Goal: Task Accomplishment & Management: Use online tool/utility

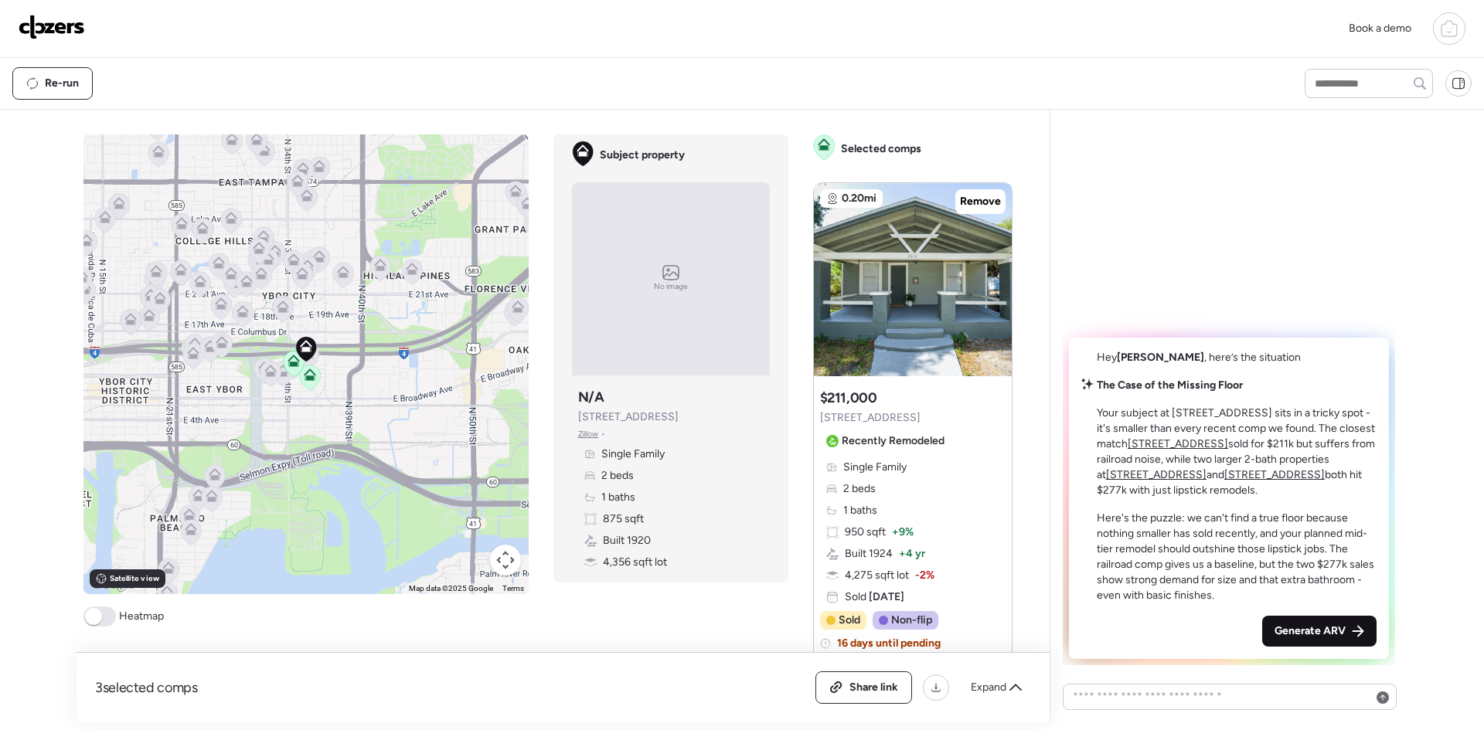
click at [1354, 627] on icon at bounding box center [1358, 631] width 12 height 12
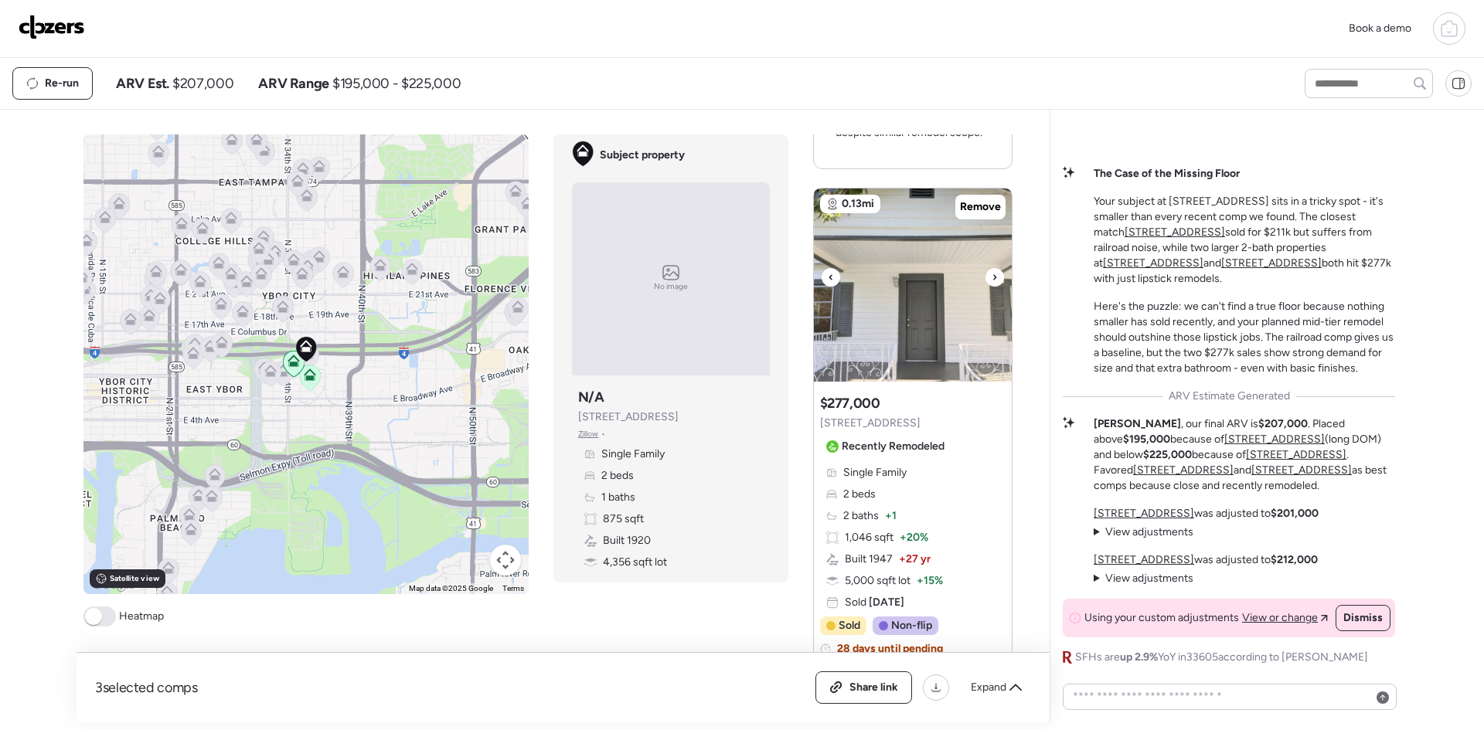
scroll to position [721, 0]
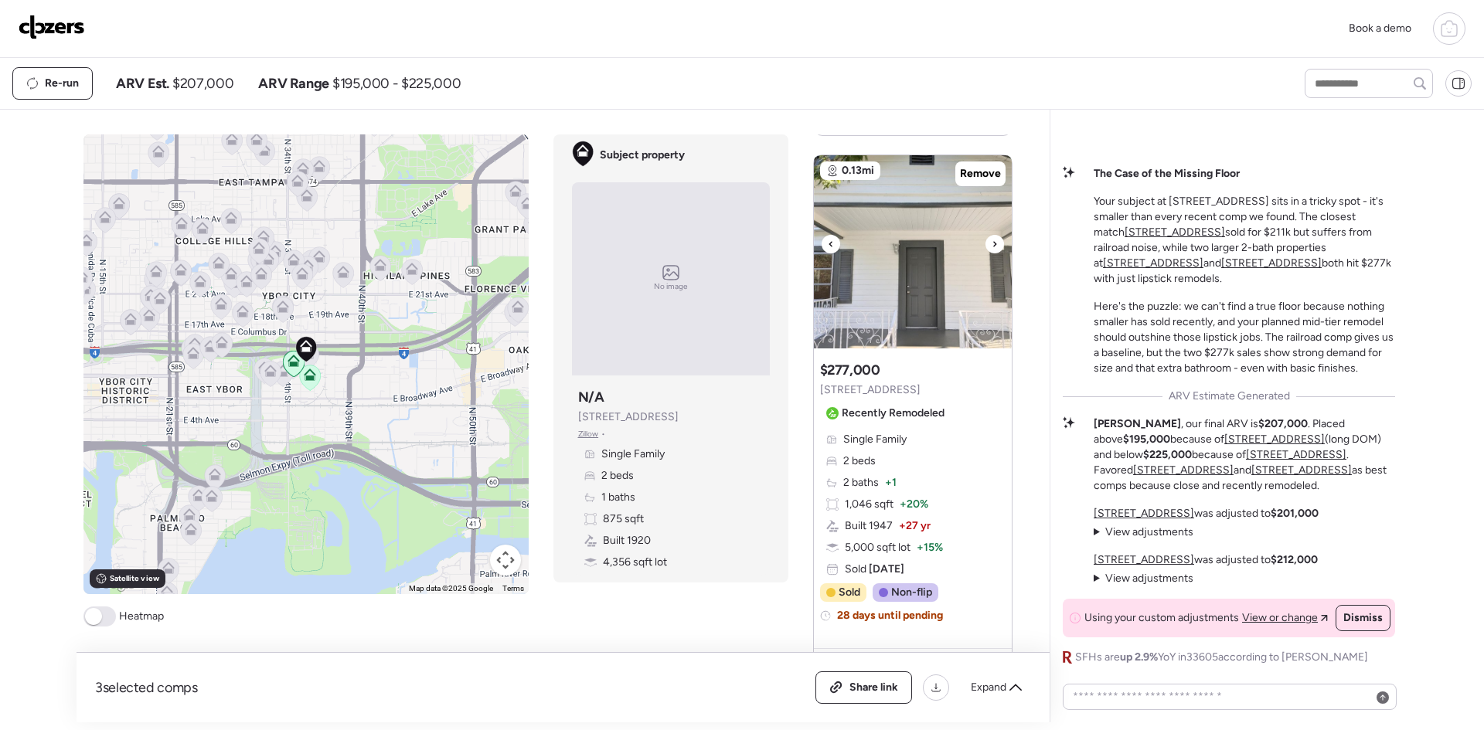
click at [991, 244] on icon at bounding box center [994, 244] width 6 height 19
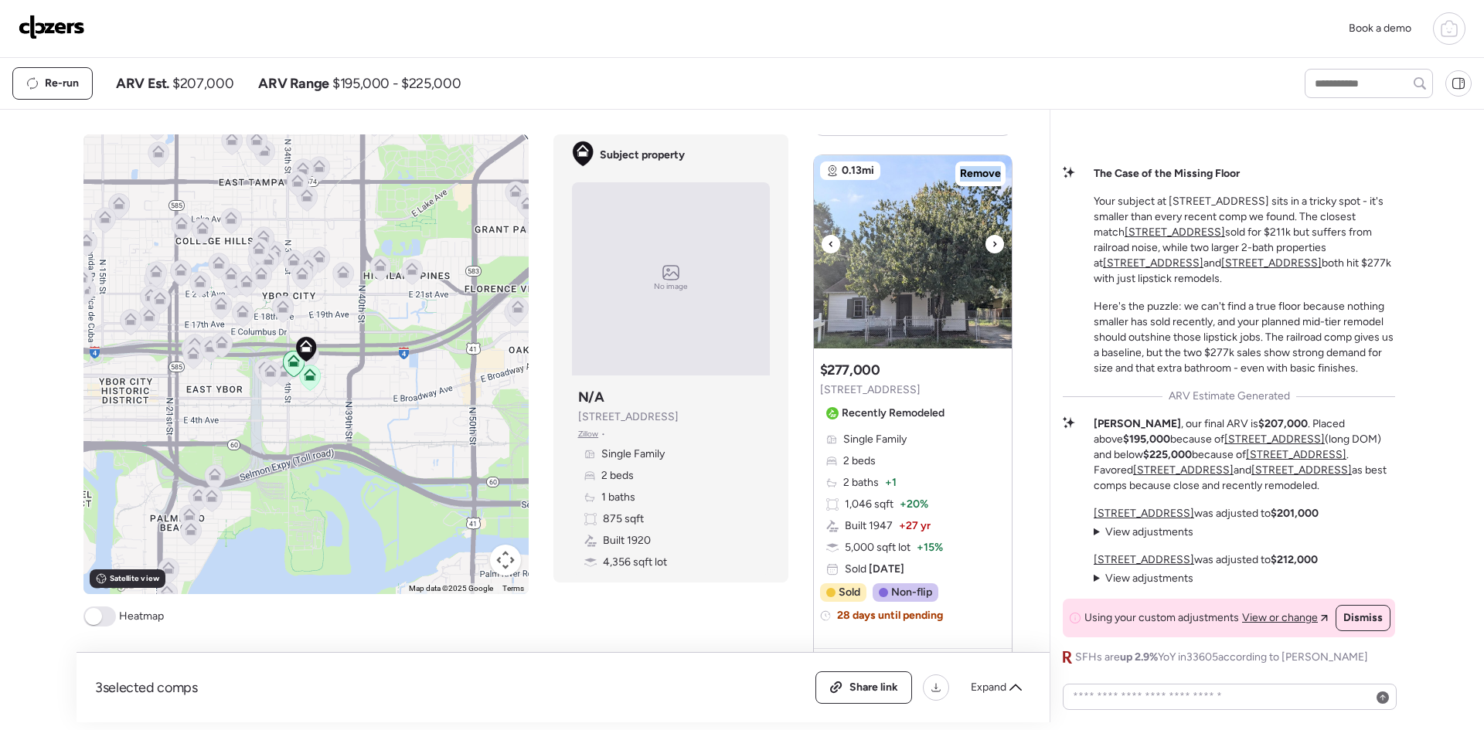
click at [991, 244] on icon at bounding box center [994, 244] width 6 height 19
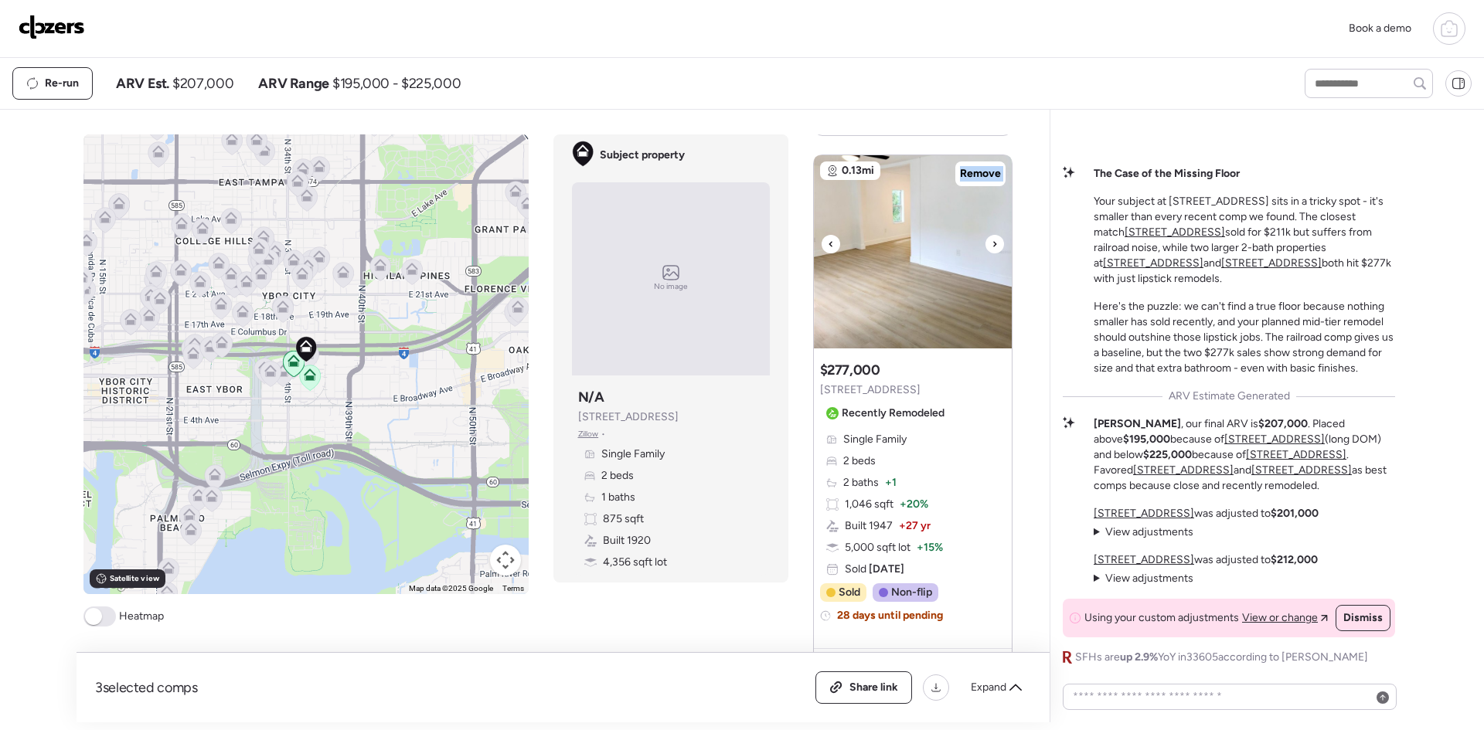
click at [991, 244] on icon at bounding box center [994, 244] width 6 height 19
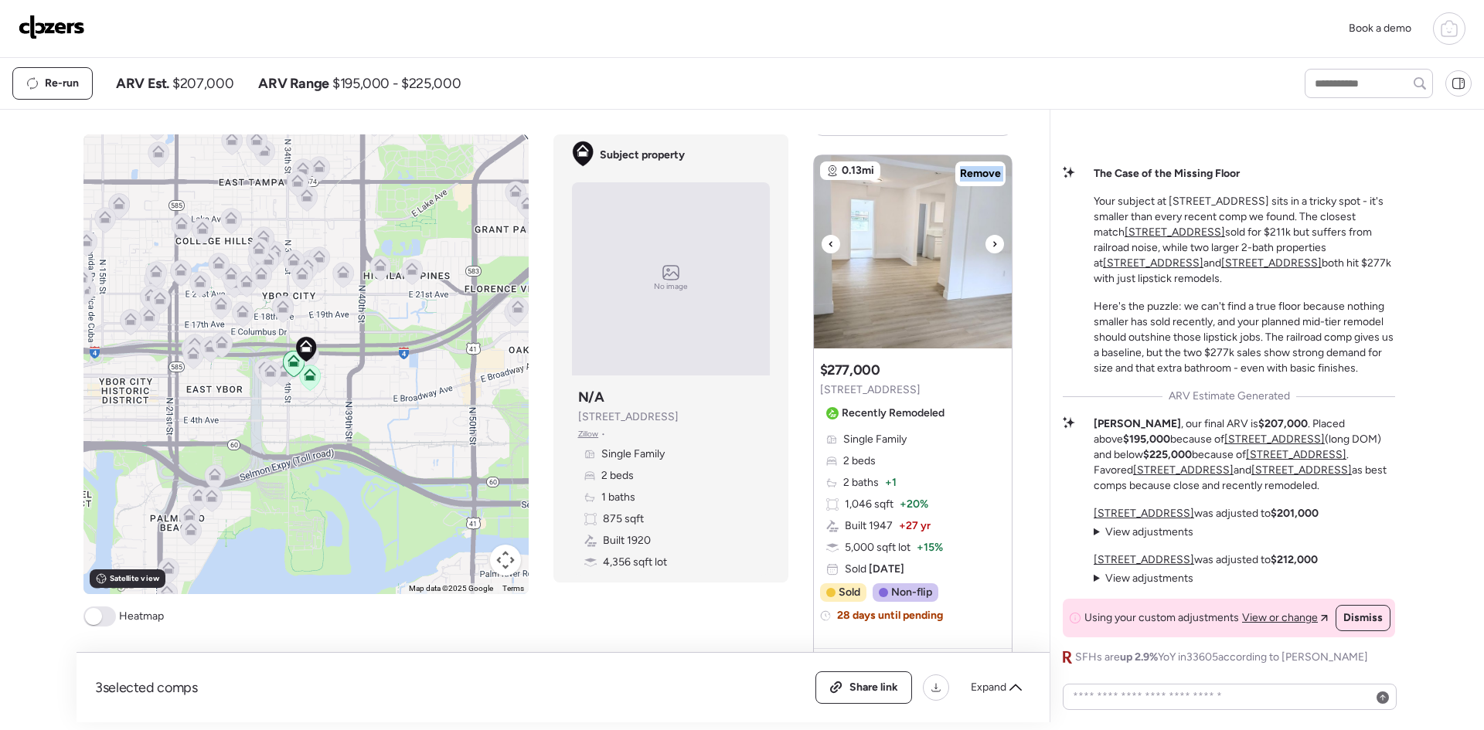
click at [991, 244] on icon at bounding box center [994, 244] width 6 height 19
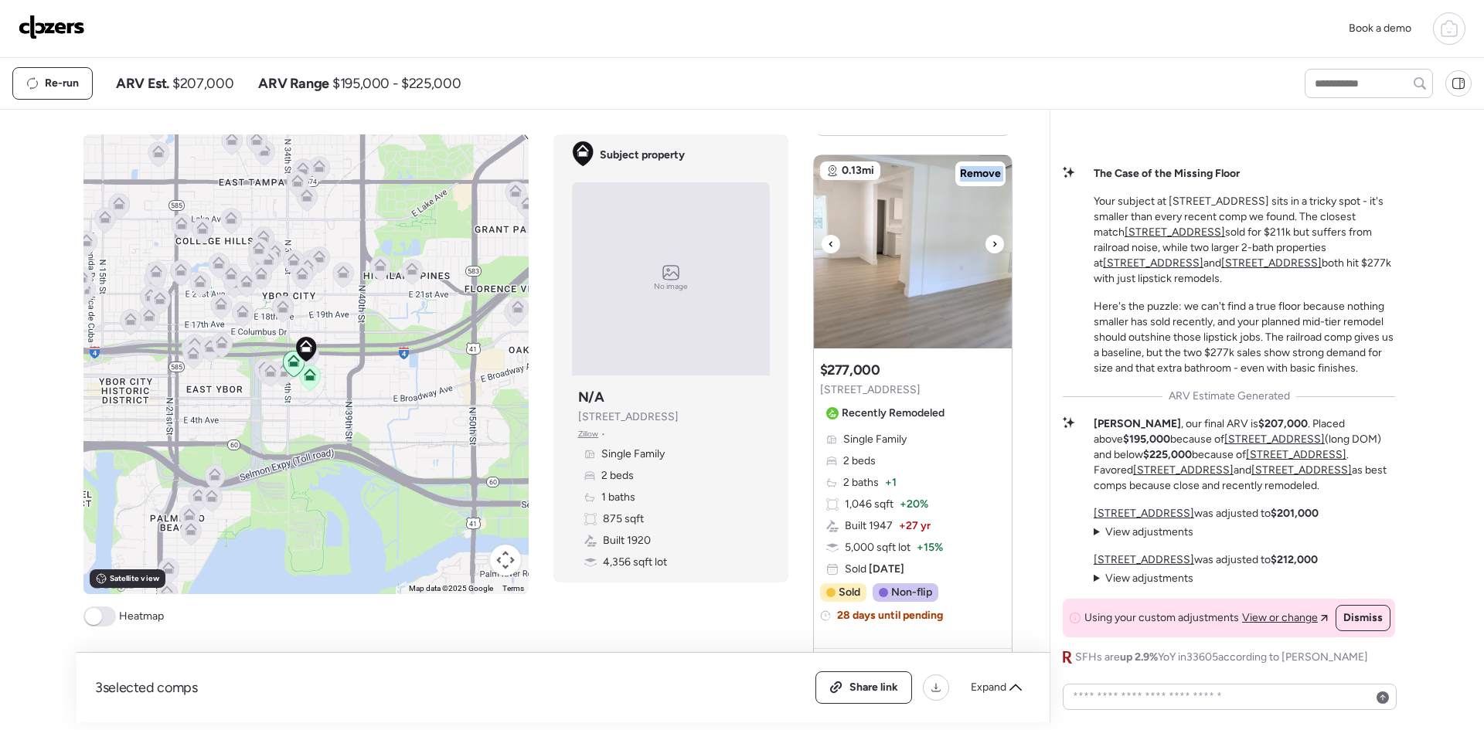
click at [991, 244] on icon at bounding box center [994, 244] width 6 height 19
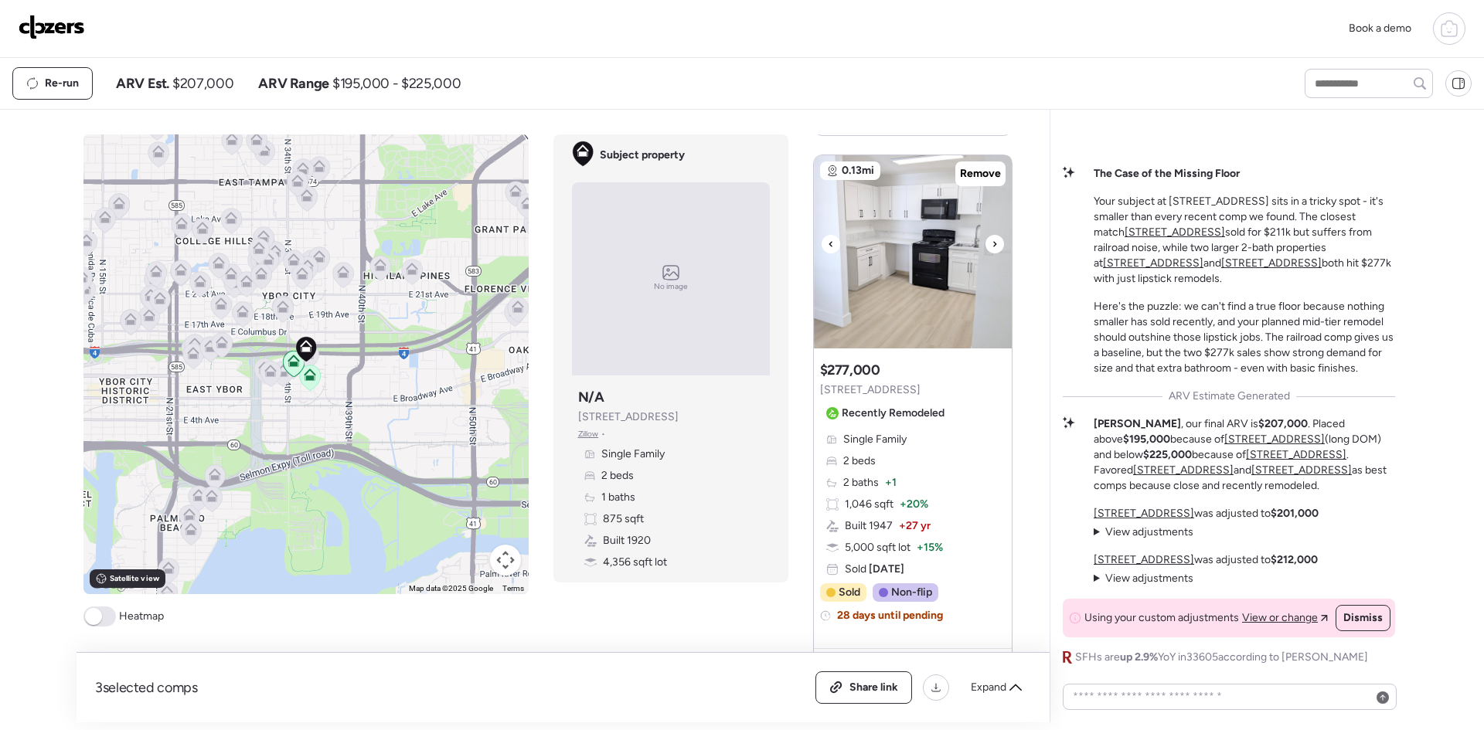
click at [991, 244] on icon at bounding box center [994, 244] width 6 height 19
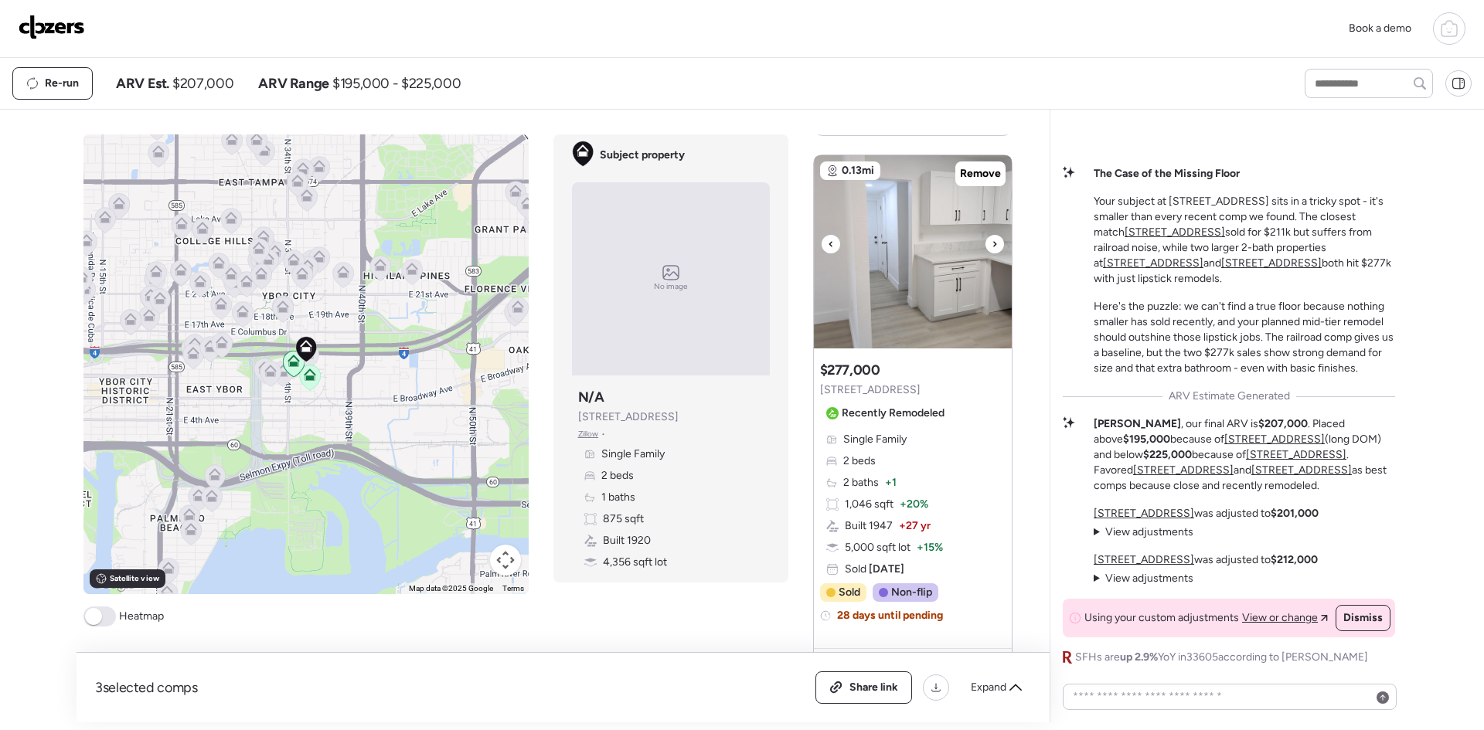
click at [991, 243] on icon at bounding box center [994, 244] width 6 height 19
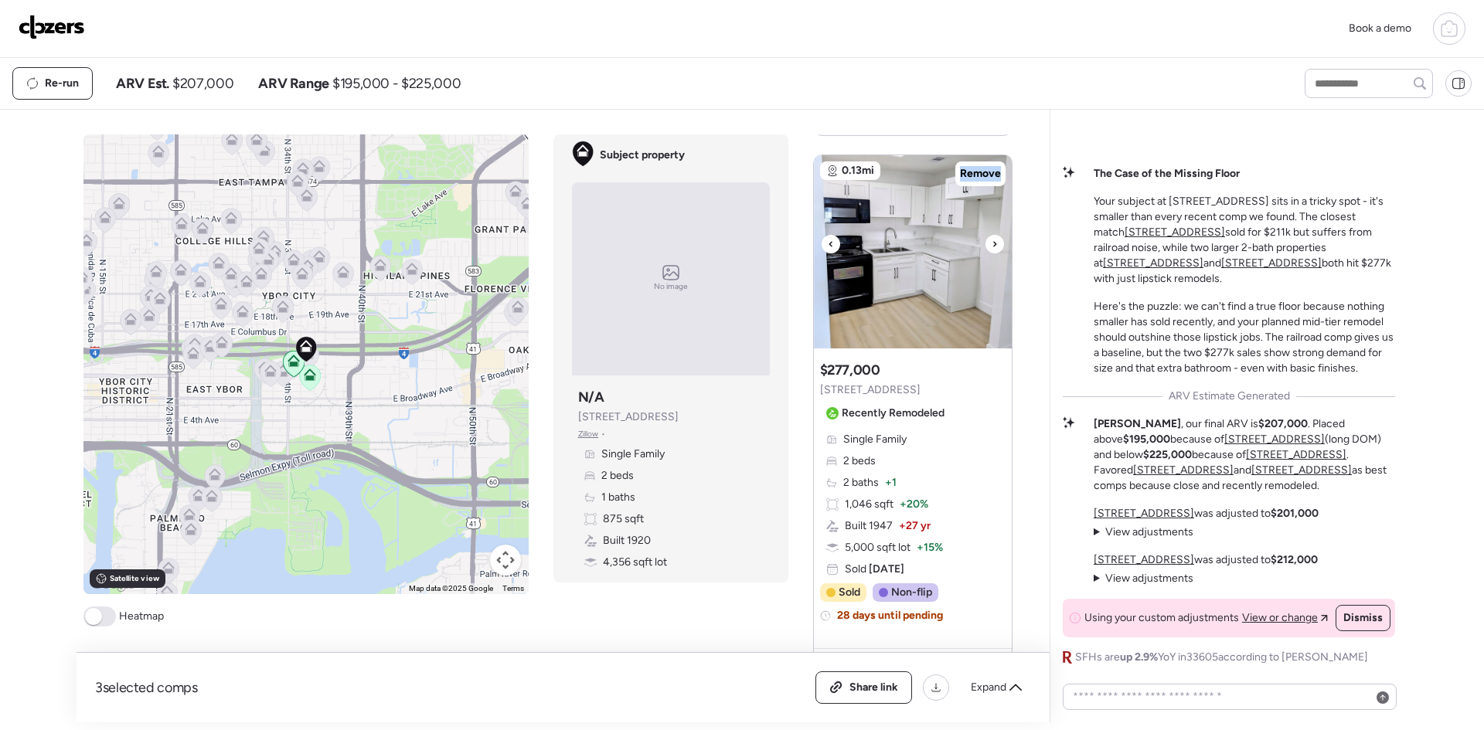
click at [991, 243] on icon at bounding box center [994, 244] width 6 height 19
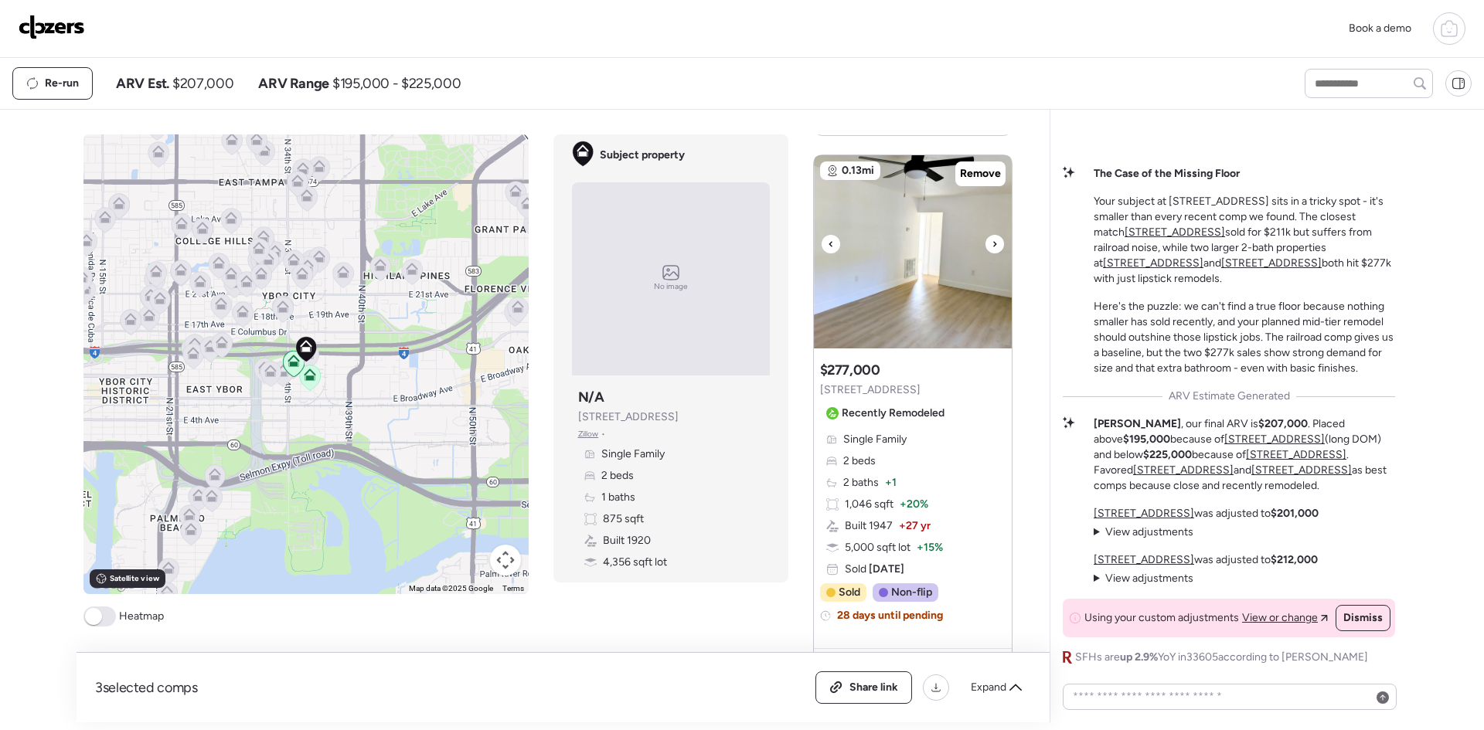
click at [991, 243] on icon at bounding box center [994, 244] width 6 height 19
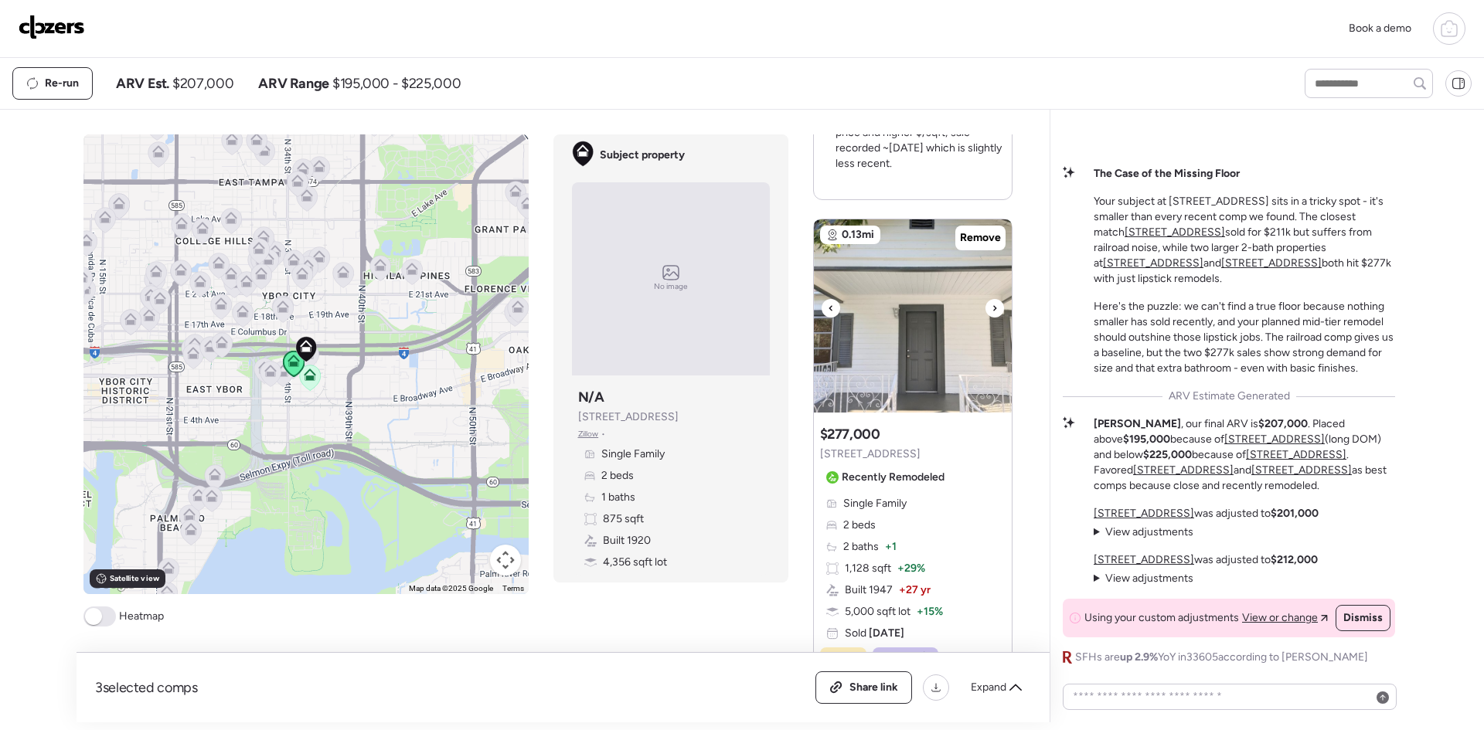
scroll to position [1327, 0]
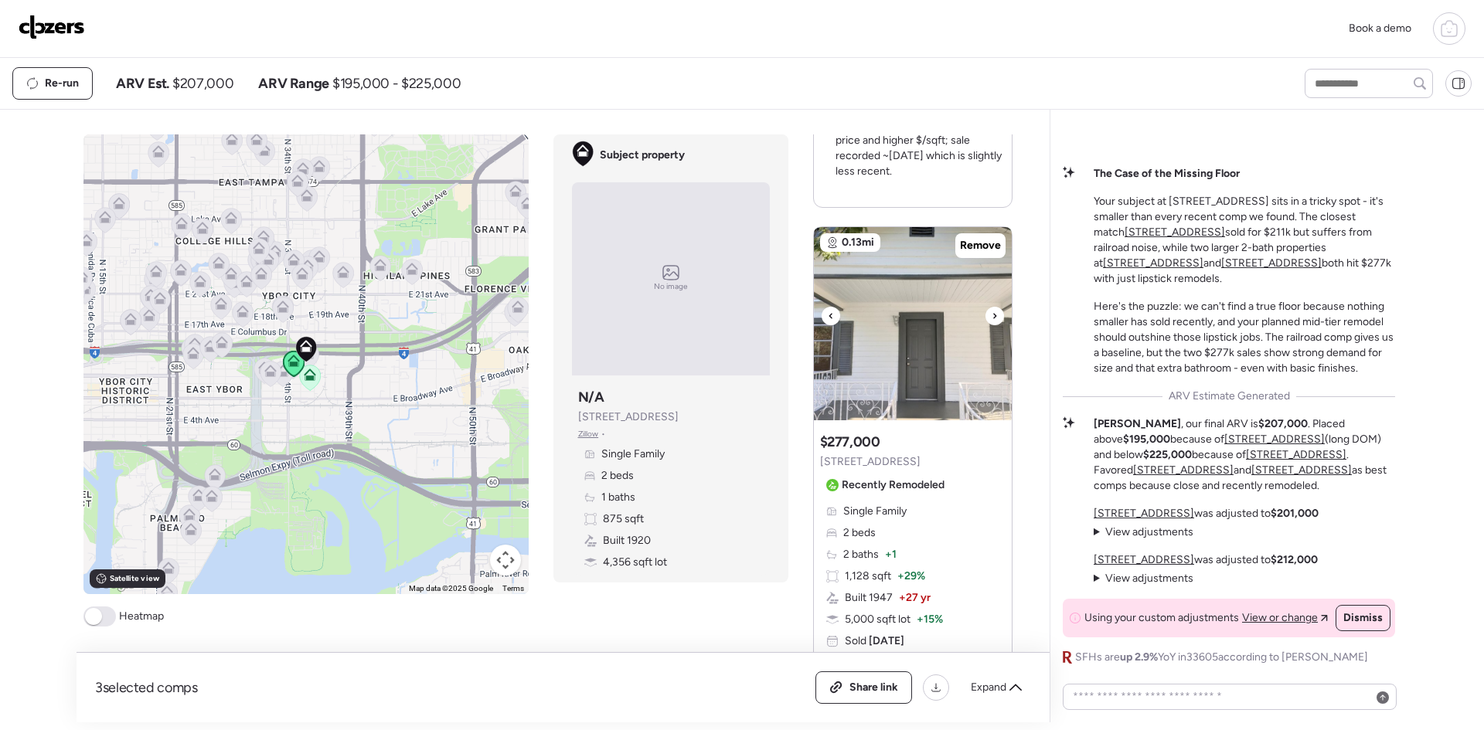
click at [993, 316] on icon at bounding box center [994, 315] width 3 height 5
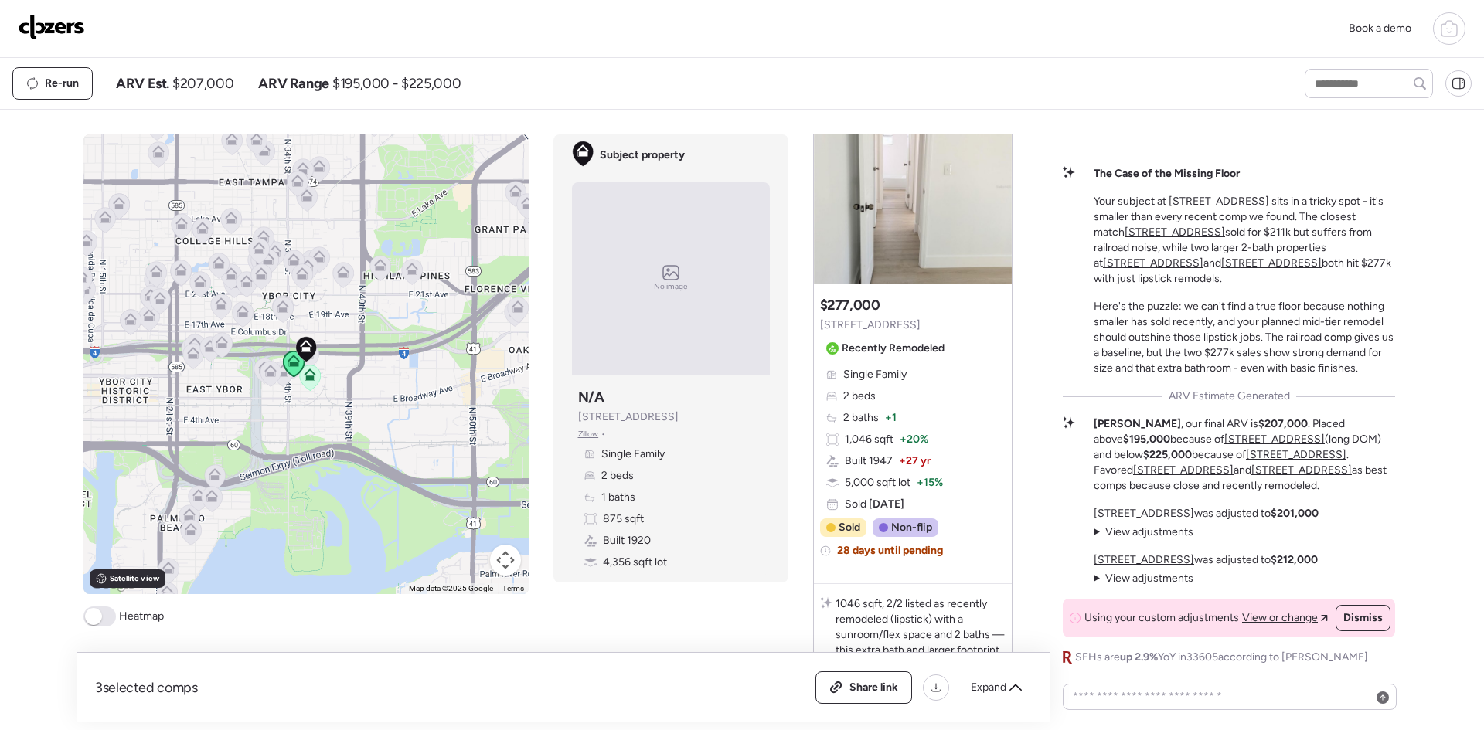
scroll to position [477, 0]
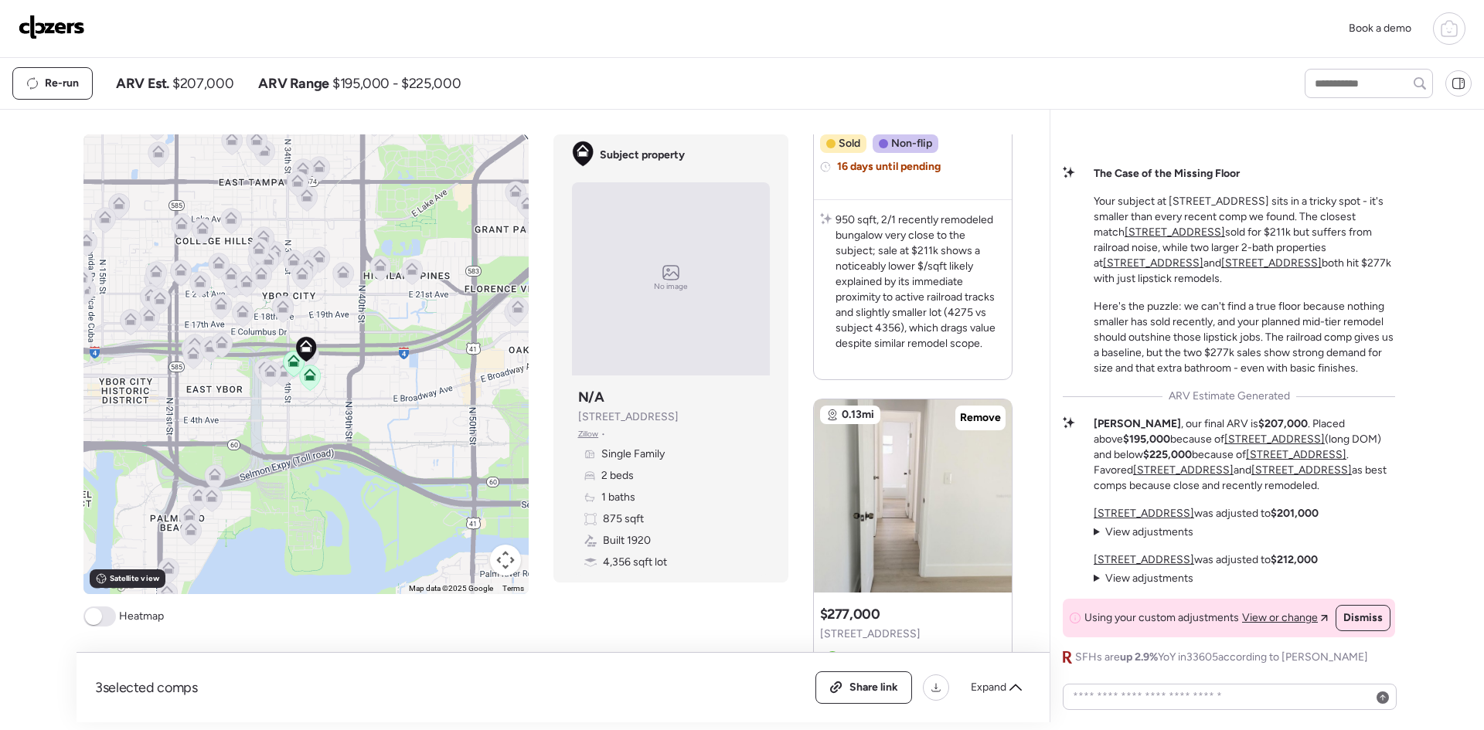
click at [60, 27] on img at bounding box center [52, 27] width 66 height 25
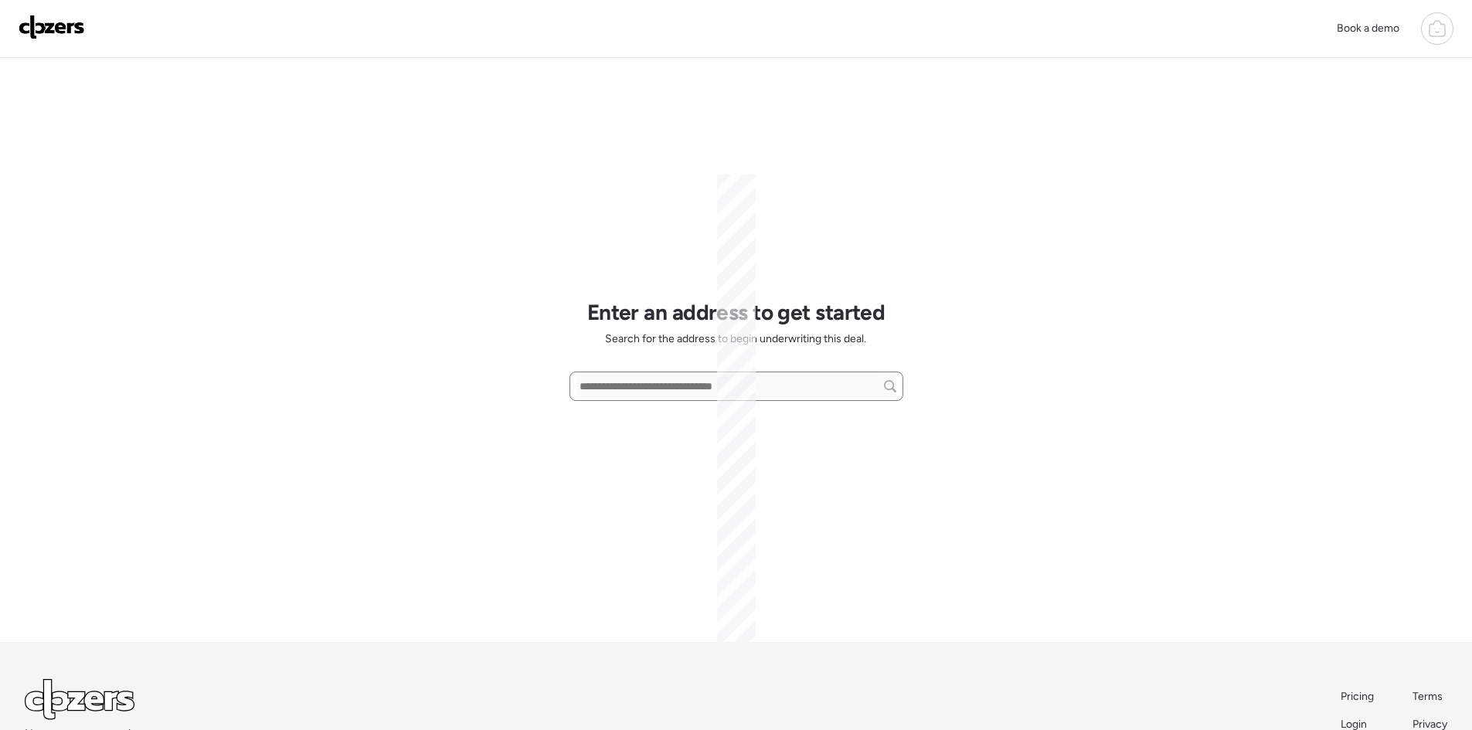
click at [624, 383] on input "text" at bounding box center [736, 387] width 320 height 22
paste input "**********"
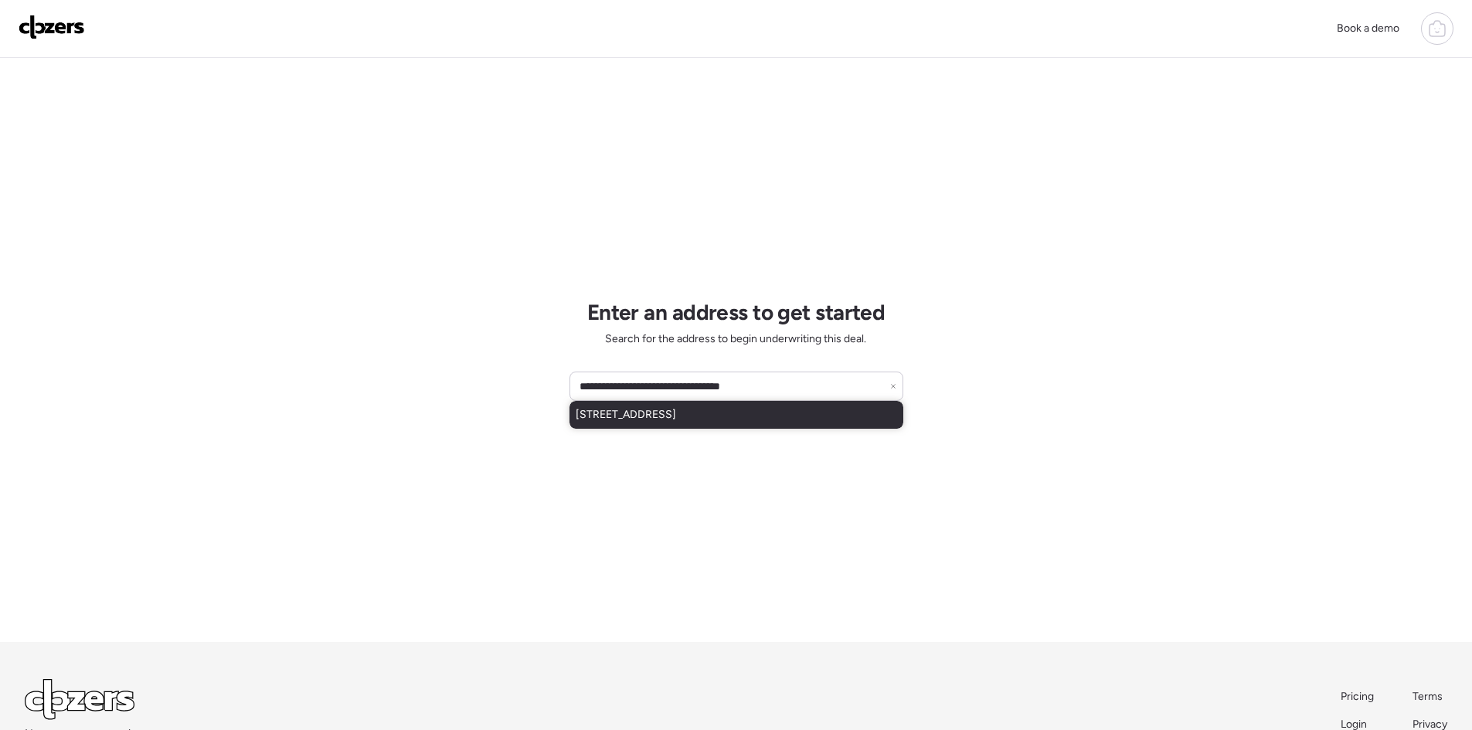
click at [774, 412] on div "[STREET_ADDRESS]" at bounding box center [737, 415] width 334 height 28
type input "**********"
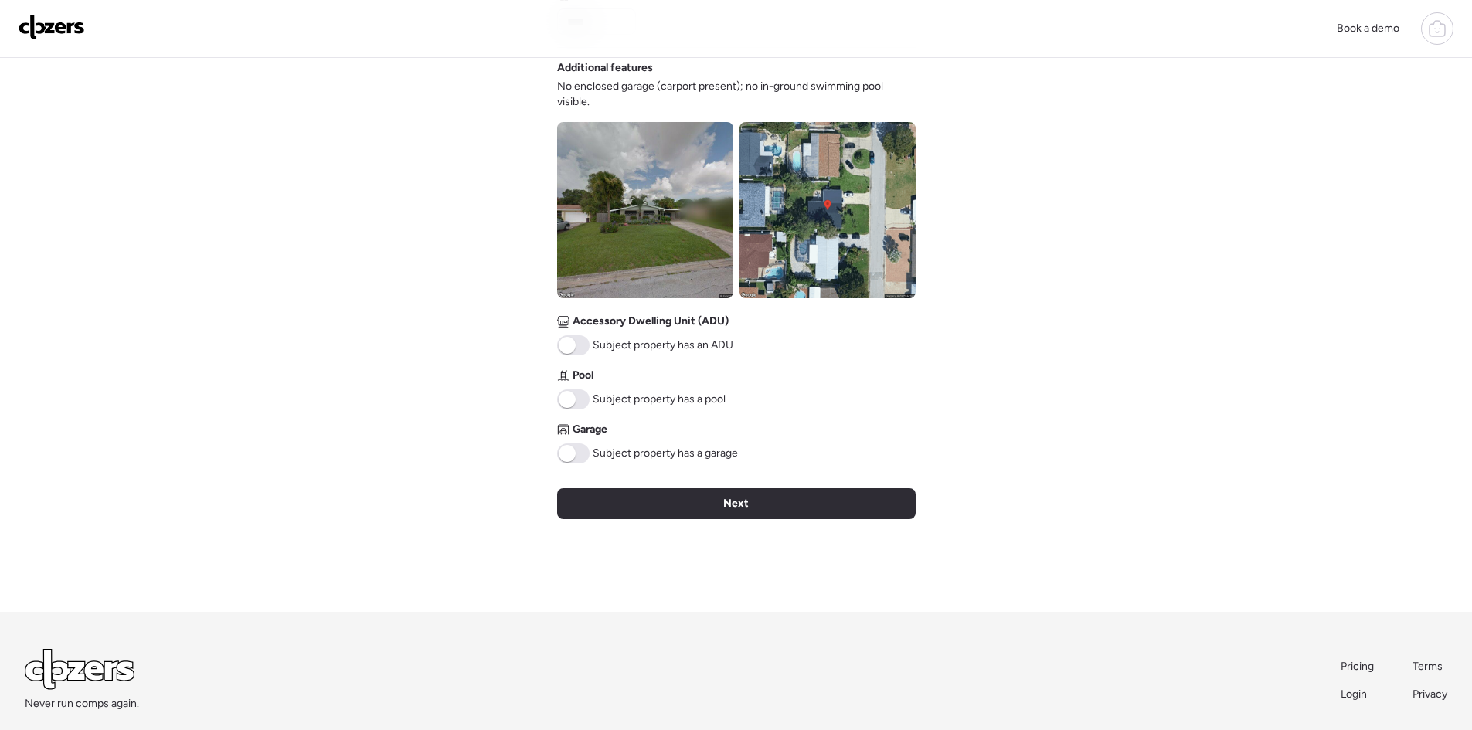
scroll to position [489, 0]
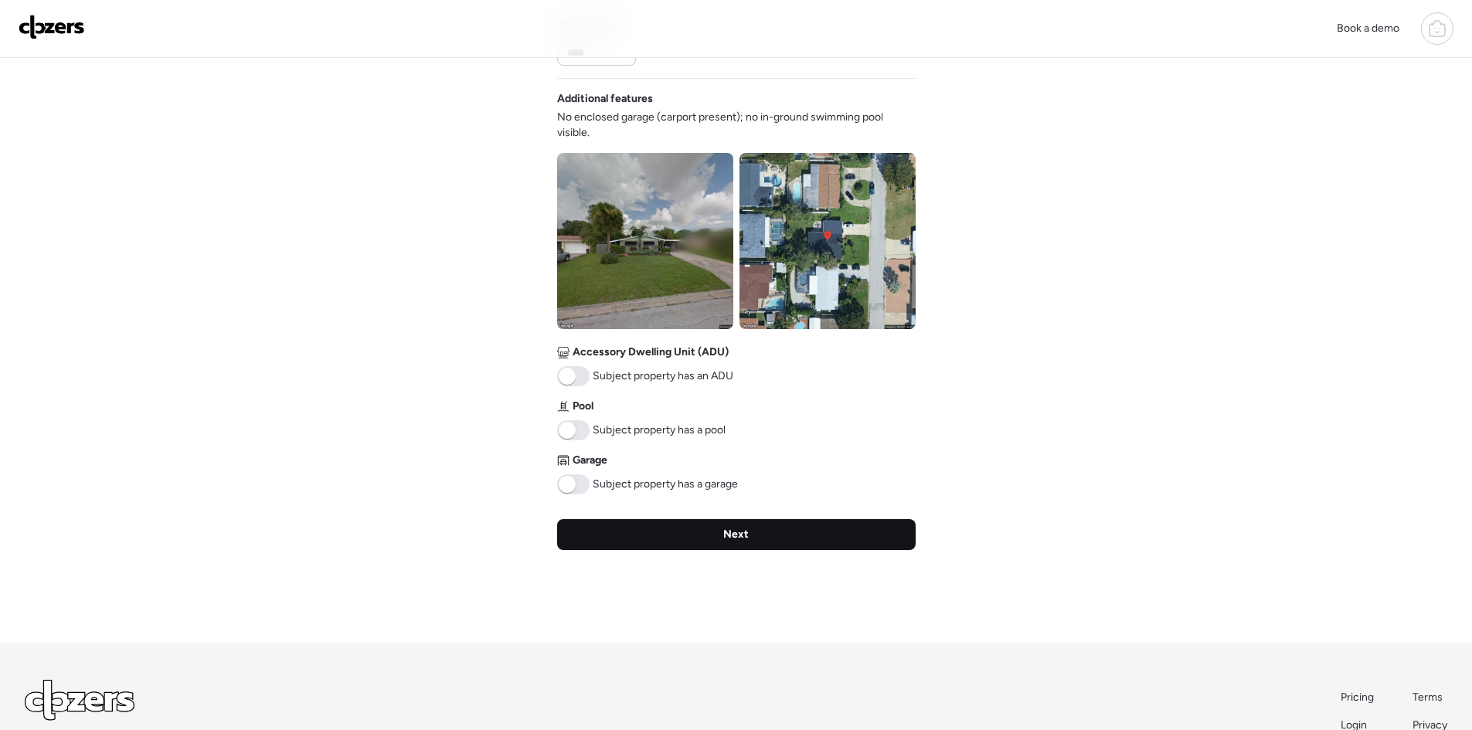
click at [851, 538] on div "Next" at bounding box center [736, 534] width 359 height 31
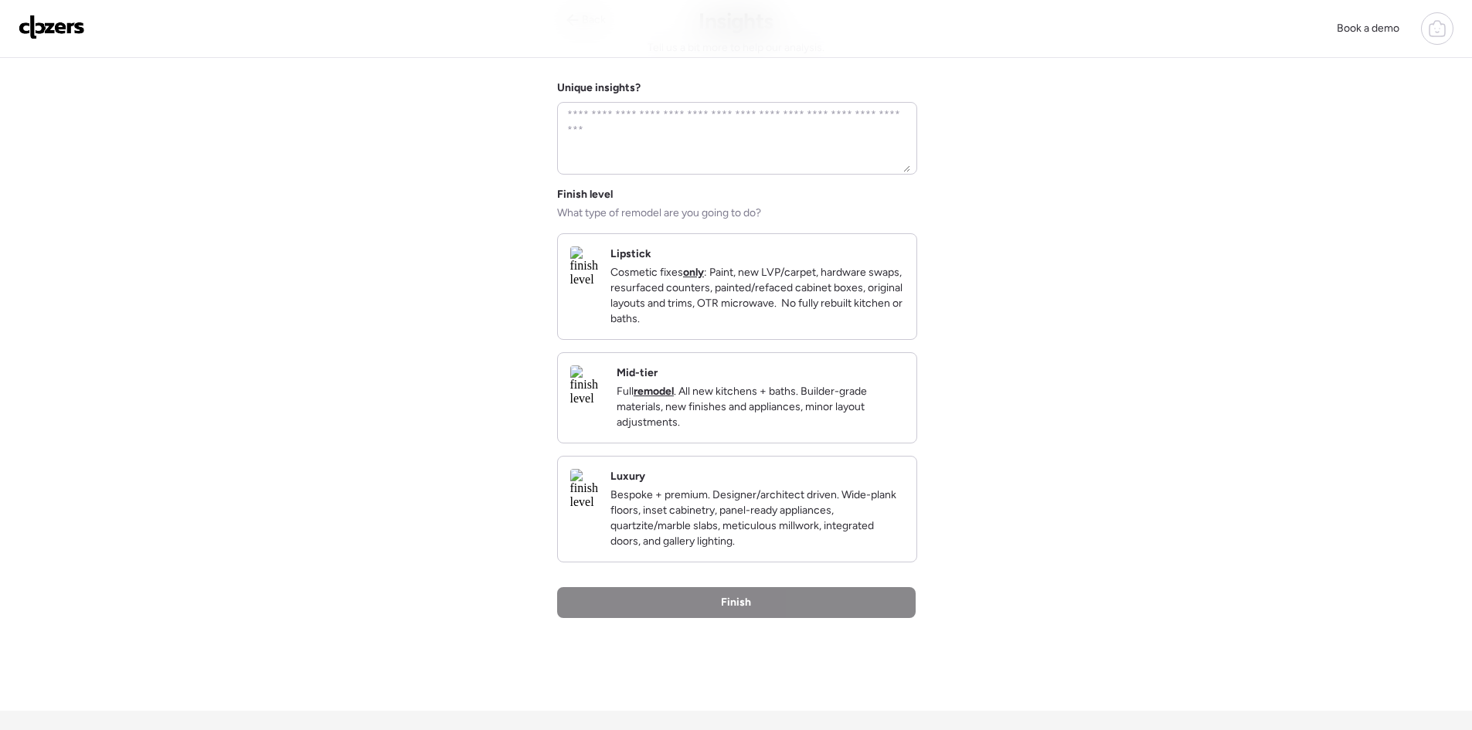
scroll to position [0, 0]
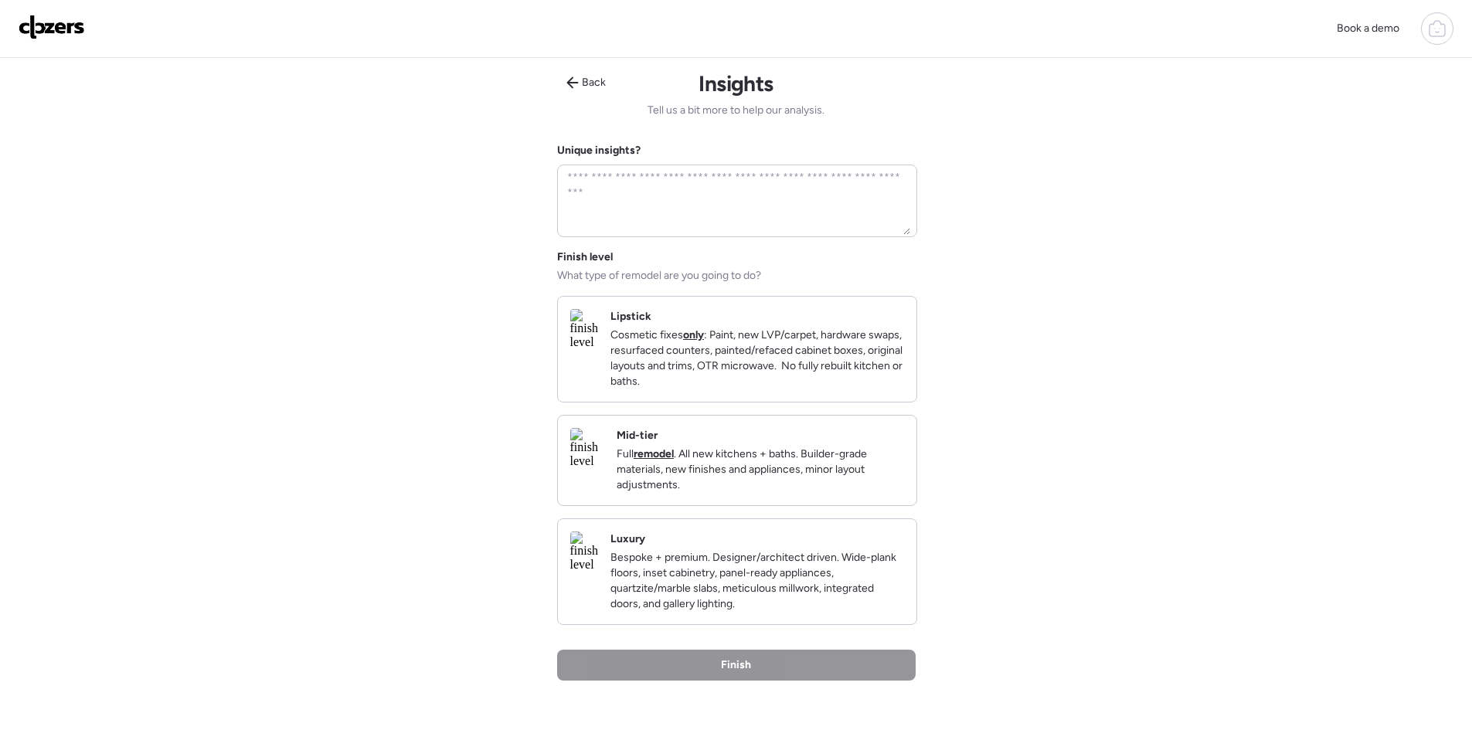
click at [817, 477] on p "Full remodel . All new kitchens + baths. Builder-grade materials, new finishes …" at bounding box center [760, 470] width 287 height 46
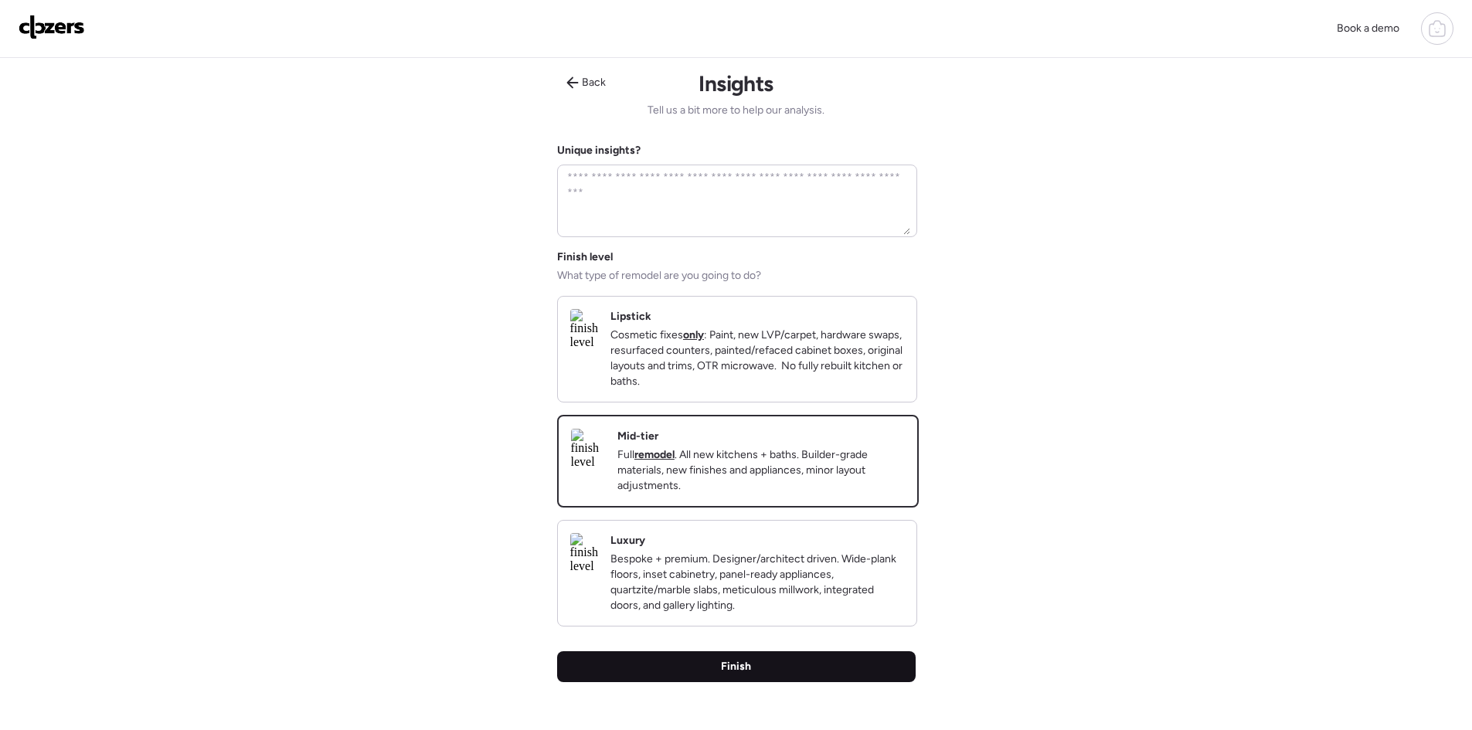
click at [796, 678] on div "Finish" at bounding box center [736, 666] width 359 height 31
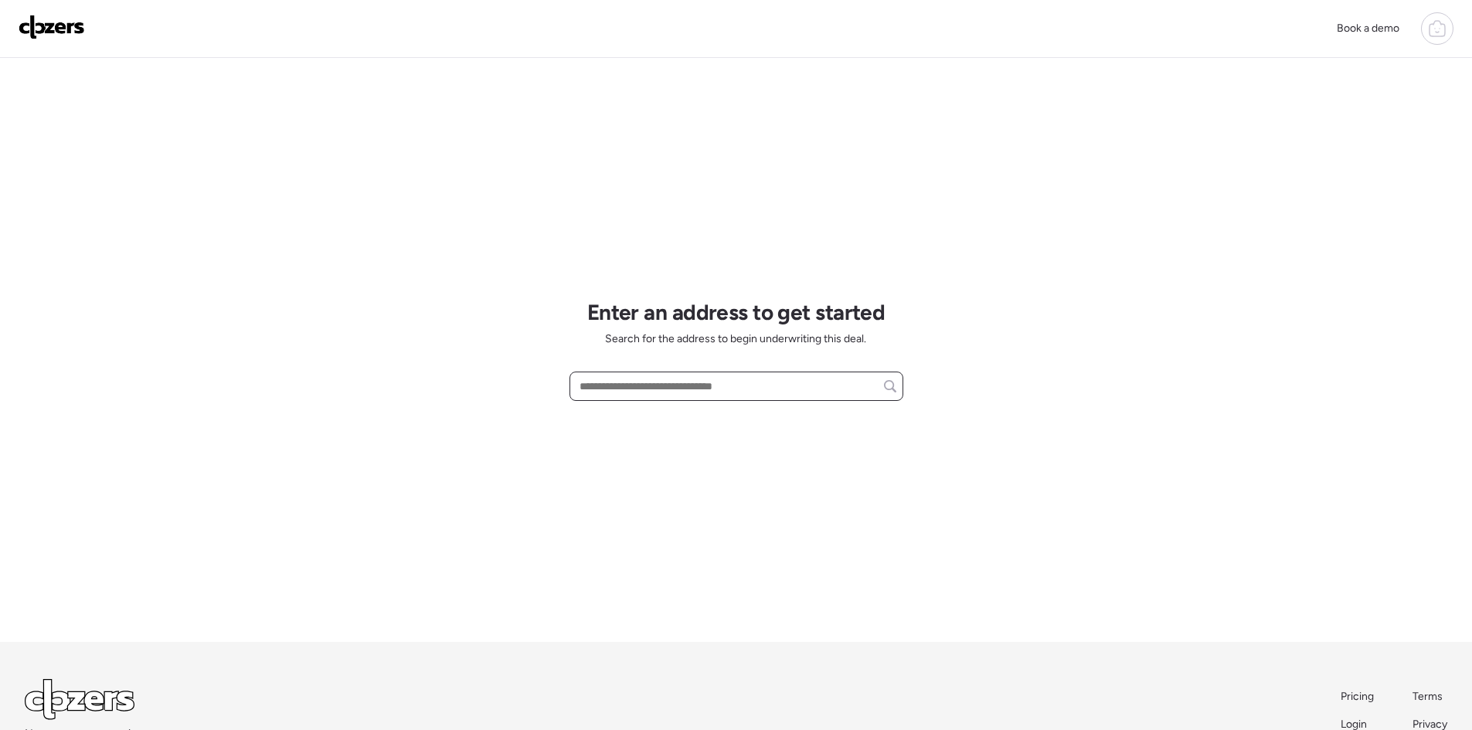
paste input "**********"
click at [676, 420] on span "[STREET_ADDRESS]" at bounding box center [626, 414] width 100 height 15
type input "**********"
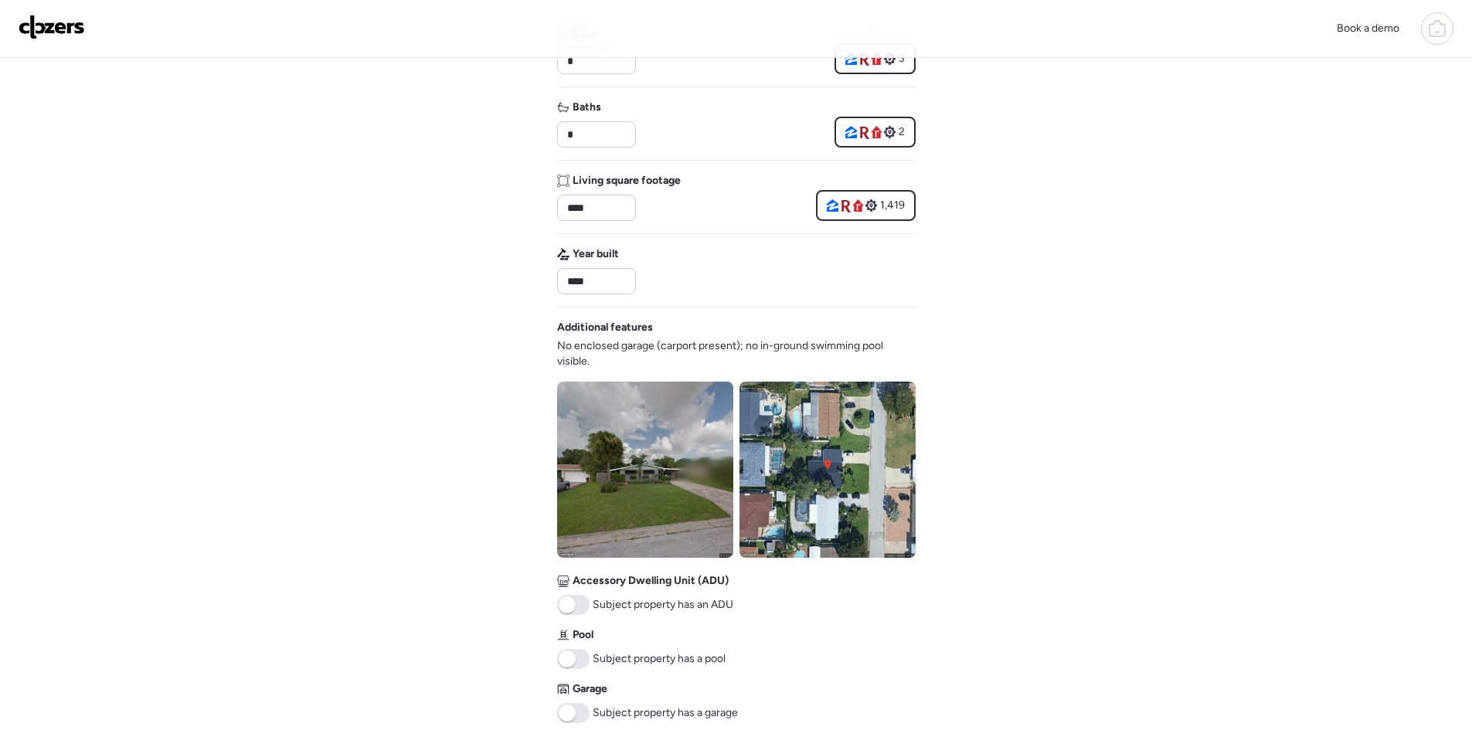
scroll to position [412, 0]
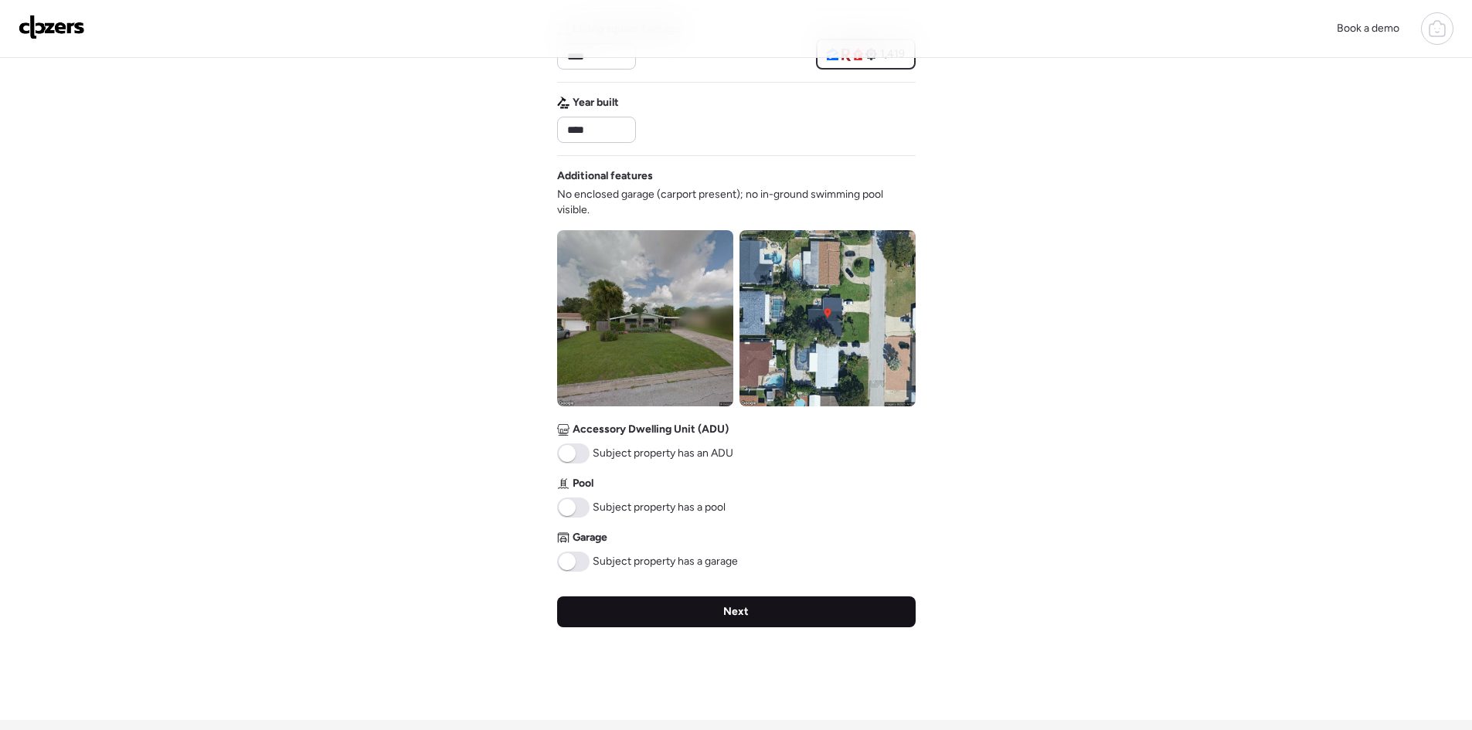
click at [712, 613] on div "Next" at bounding box center [736, 612] width 359 height 31
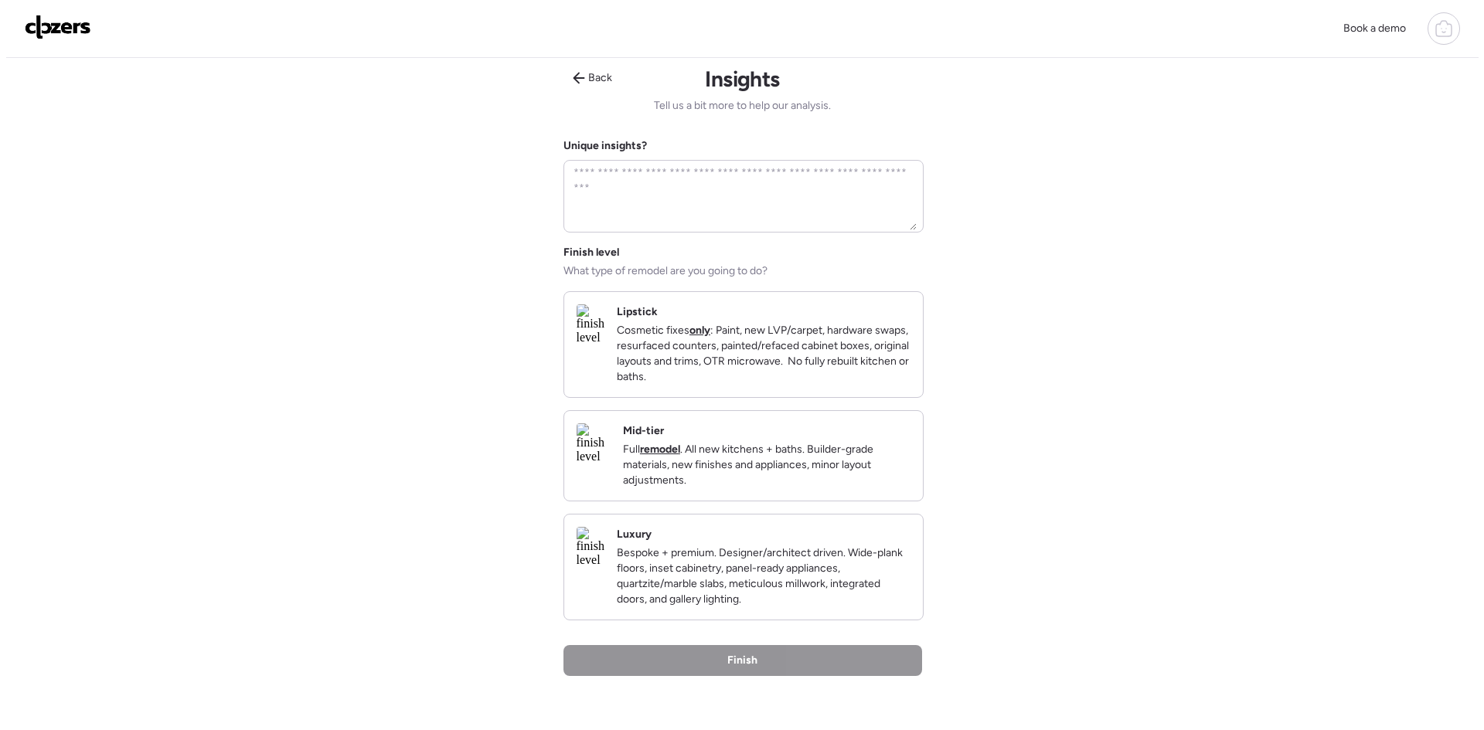
scroll to position [0, 0]
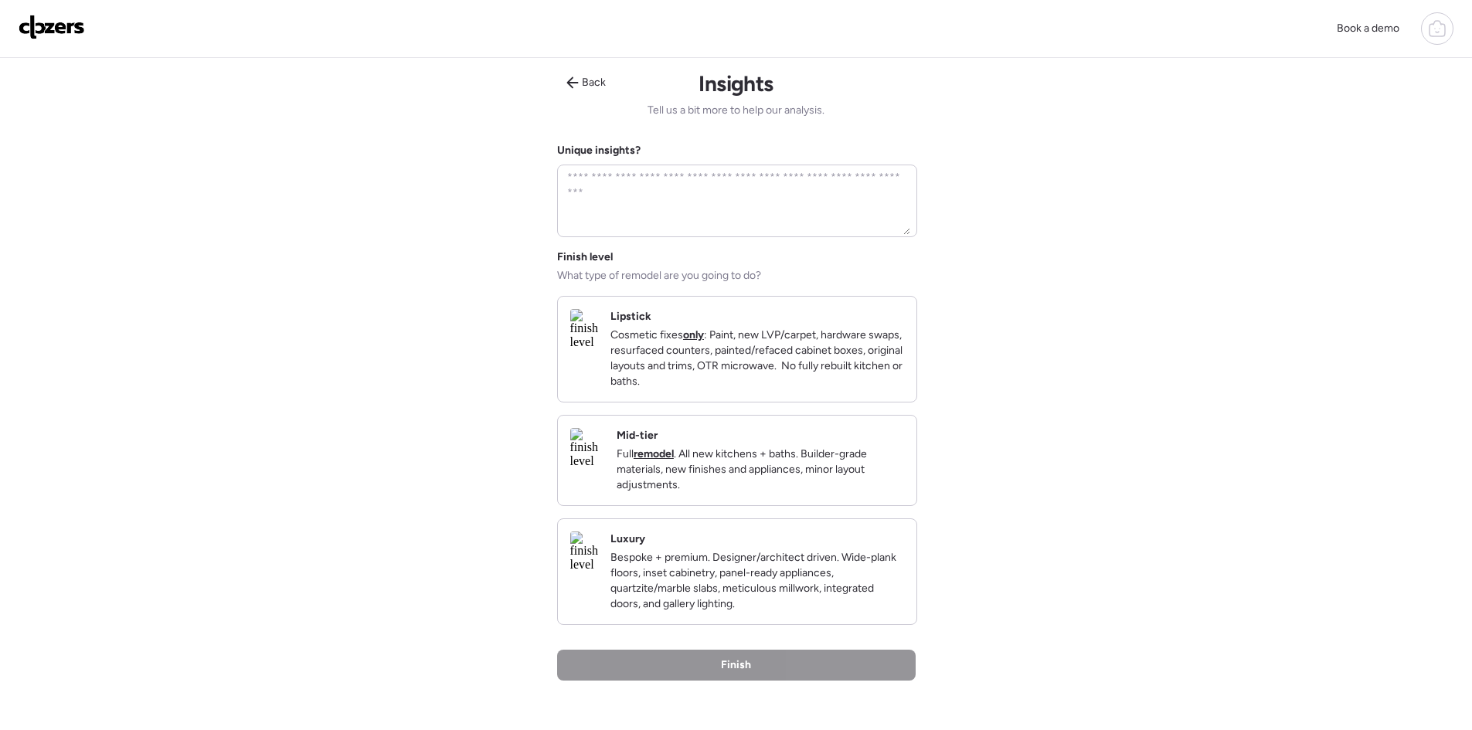
click at [755, 604] on p "Bespoke + premium. Designer/architect driven. Wide-plank floors, inset cabinetr…" at bounding box center [757, 581] width 294 height 62
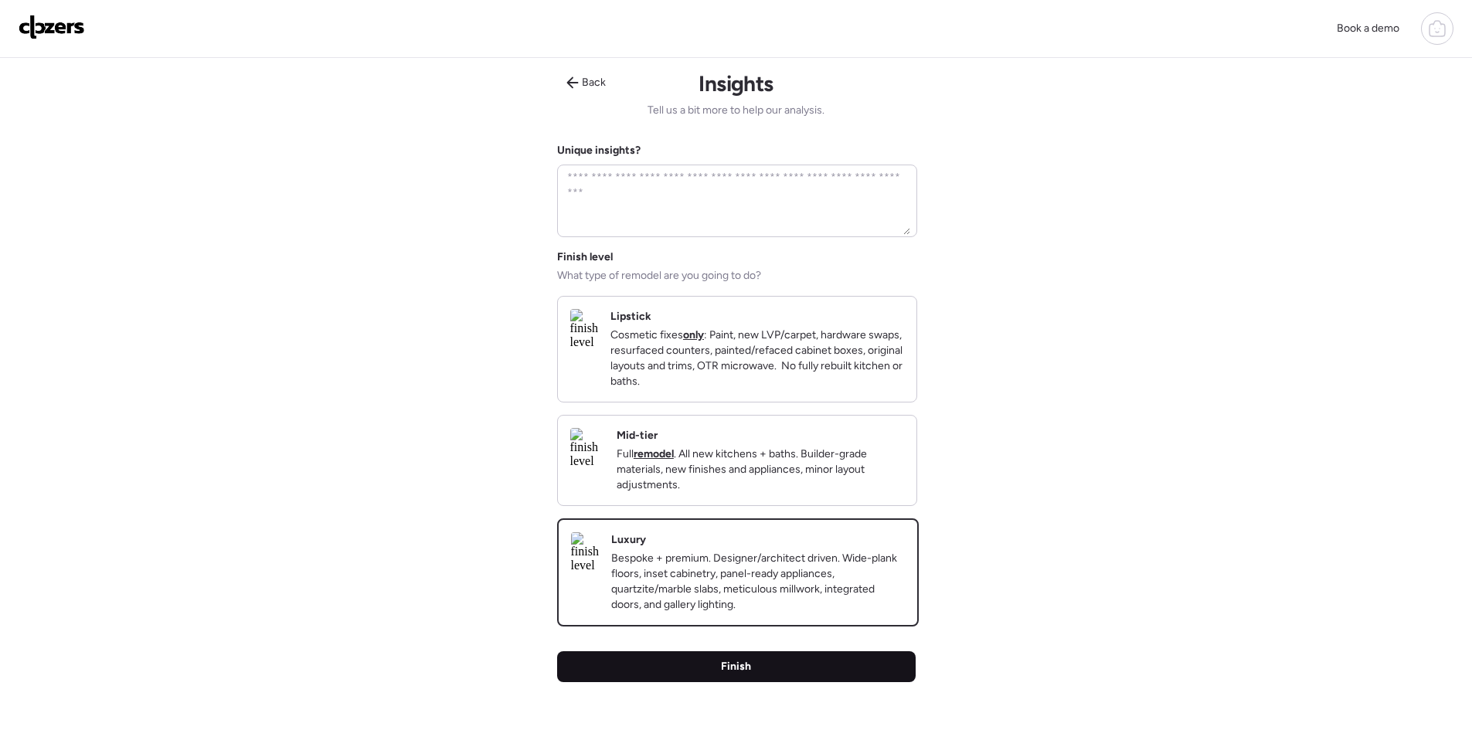
click at [736, 682] on div "Finish" at bounding box center [736, 666] width 359 height 31
